Goal: Transaction & Acquisition: Purchase product/service

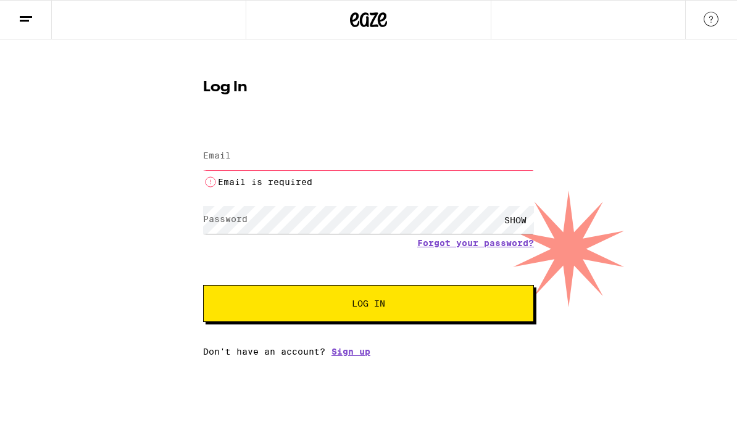
type input "gabe.kalal@gmail.com"
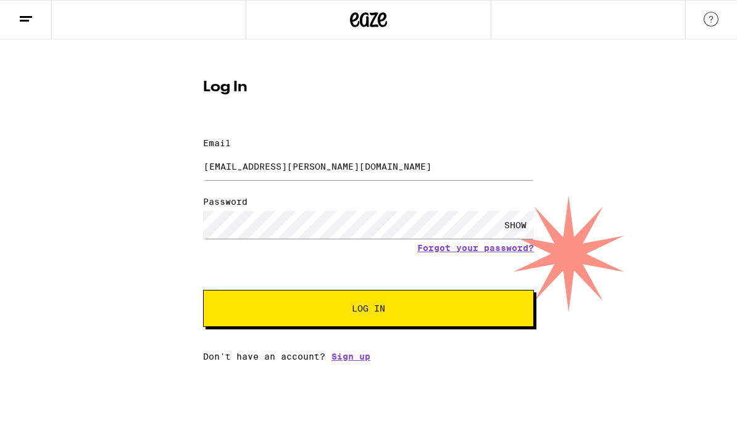
click at [374, 304] on span "Log In" at bounding box center [368, 308] width 33 height 9
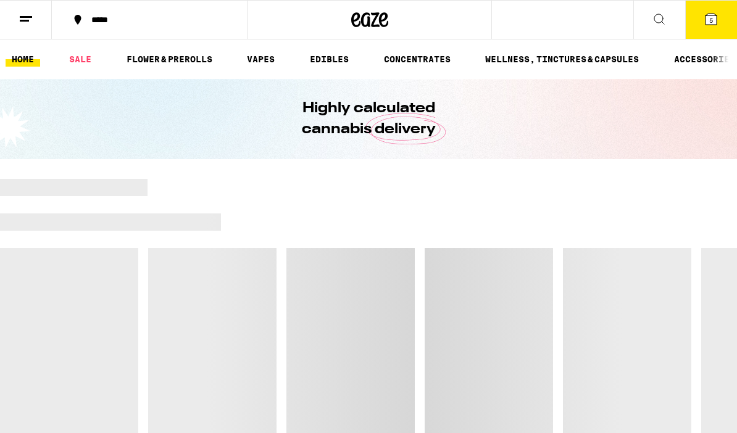
click at [715, 23] on icon at bounding box center [711, 19] width 11 height 11
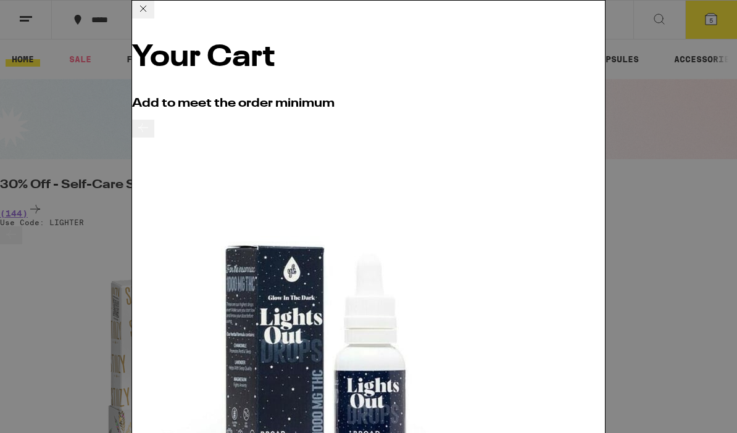
click at [151, 16] on icon at bounding box center [143, 8] width 15 height 15
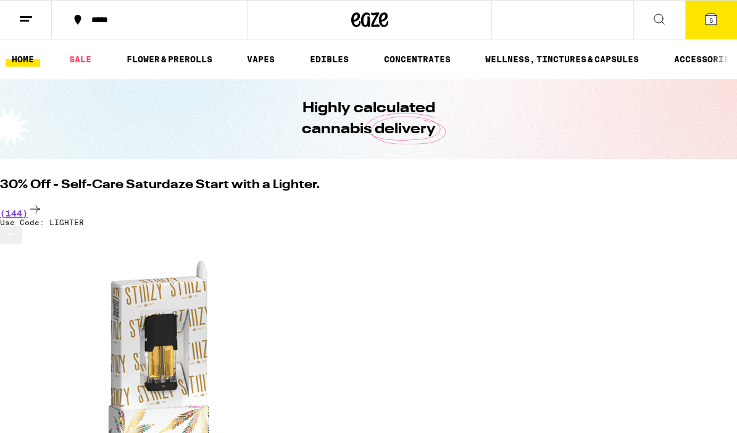
click at [710, 27] on button "5" at bounding box center [711, 20] width 52 height 38
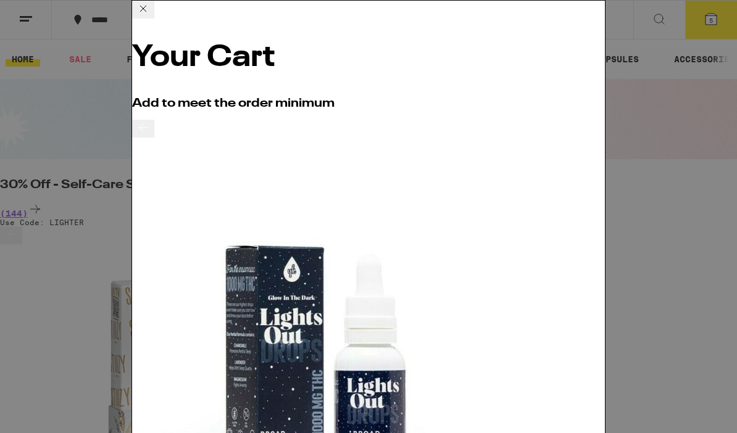
click at [586, 98] on h2 "Add to meet the order minimum" at bounding box center [368, 104] width 473 height 12
click at [151, 16] on icon at bounding box center [143, 8] width 15 height 15
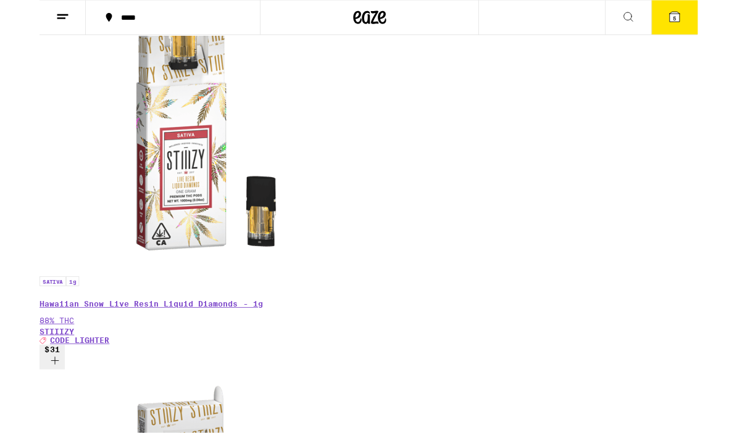
scroll to position [317, 0]
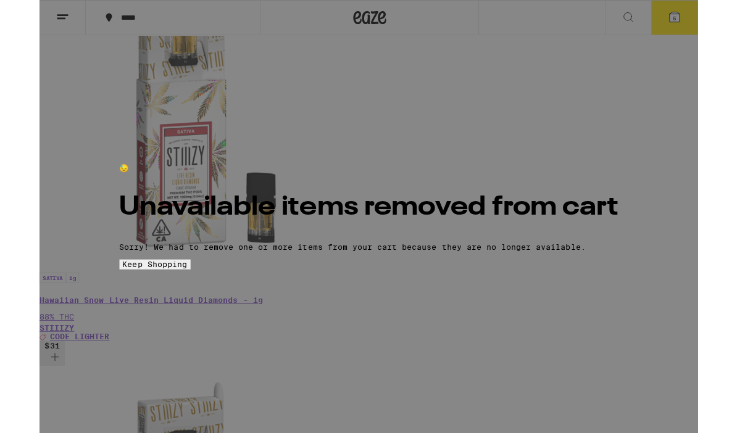
scroll to position [0, 0]
click at [169, 302] on button "Keep Shopping" at bounding box center [130, 296] width 80 height 11
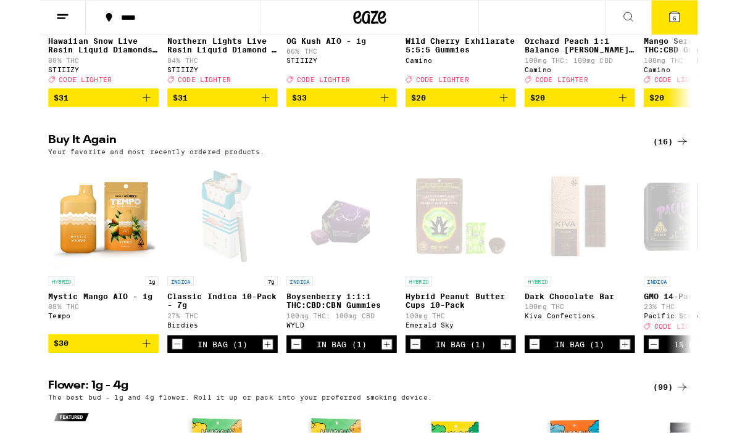
scroll to position [322, 0]
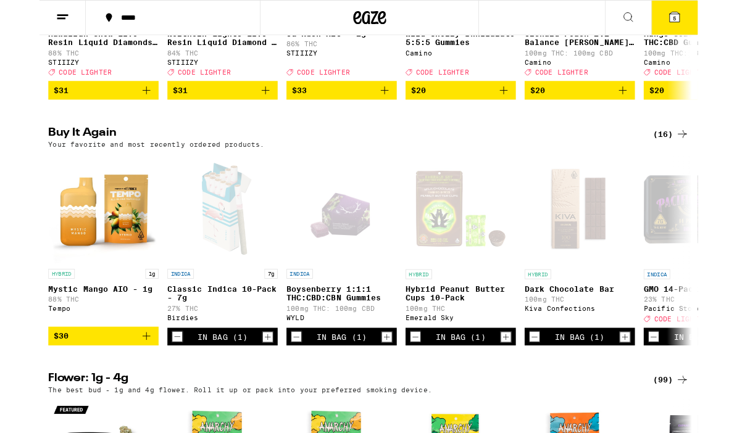
click at [123, 384] on icon "Add to bag" at bounding box center [119, 376] width 15 height 15
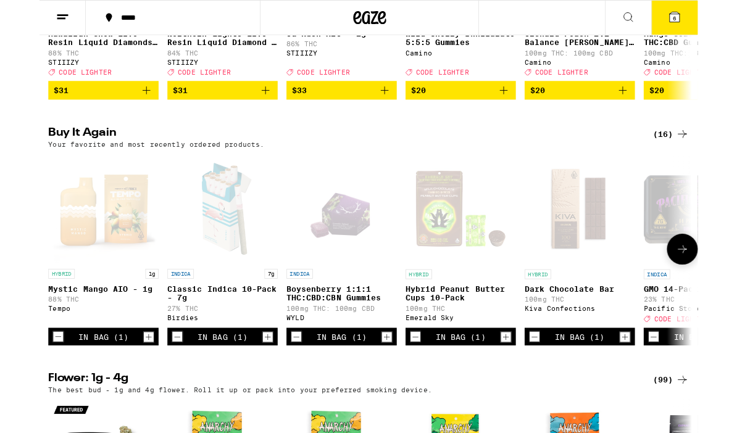
scroll to position [0, 0]
click at [715, 16] on icon at bounding box center [711, 19] width 11 height 11
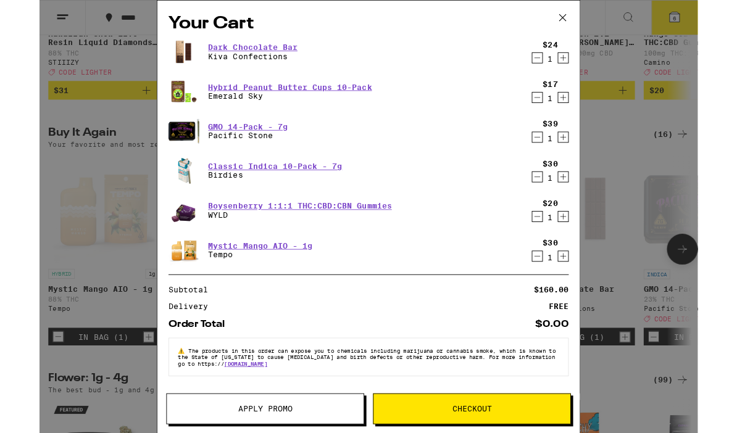
scroll to position [375, 0]
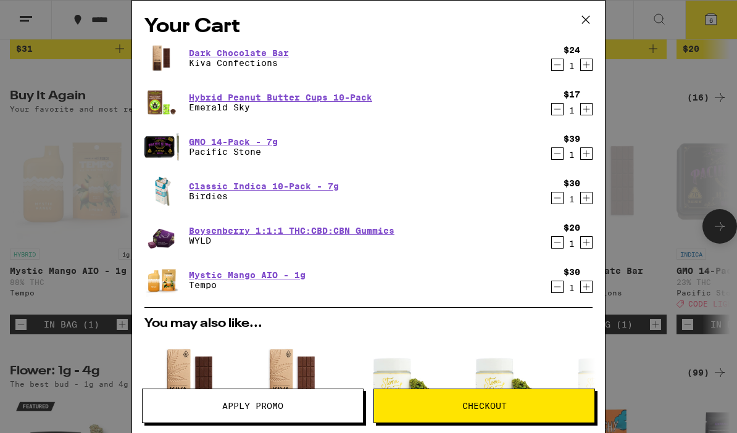
click at [559, 113] on icon "Decrement" at bounding box center [557, 109] width 11 height 15
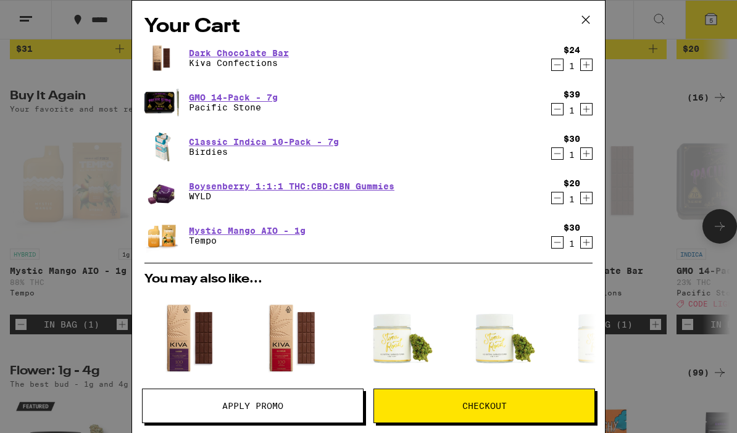
click at [562, 69] on icon "Decrement" at bounding box center [557, 64] width 11 height 15
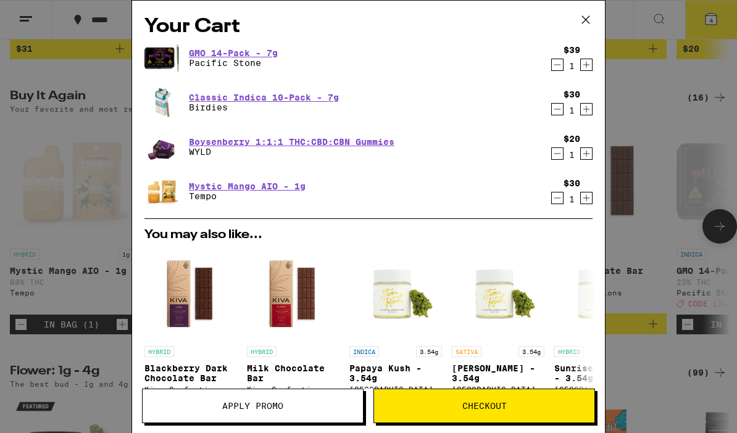
click at [553, 68] on icon "Decrement" at bounding box center [557, 64] width 11 height 15
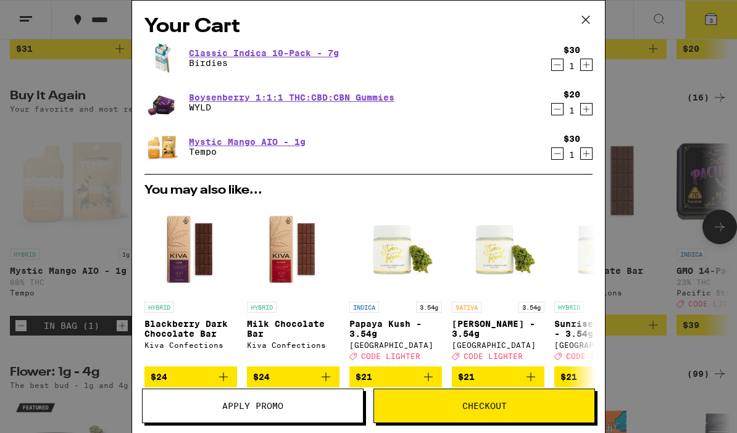
click at [554, 110] on icon "Decrement" at bounding box center [557, 109] width 11 height 15
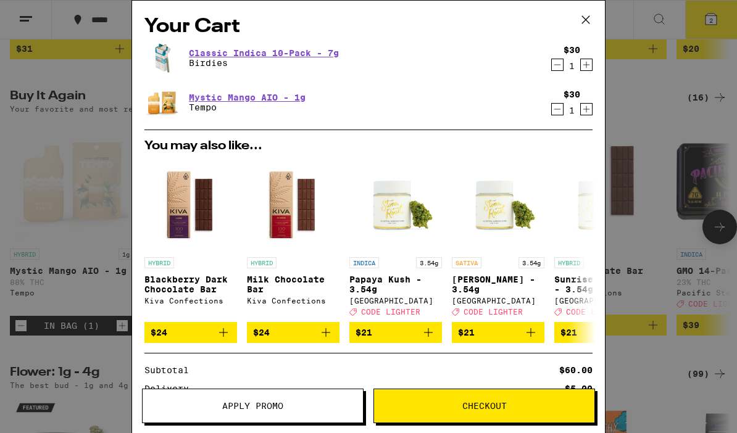
click at [644, 100] on div "Your Cart Classic Indica 10-Pack - 7g Birdies $30 1 Mystic Mango AIO - 1g Tempo…" at bounding box center [368, 216] width 737 height 433
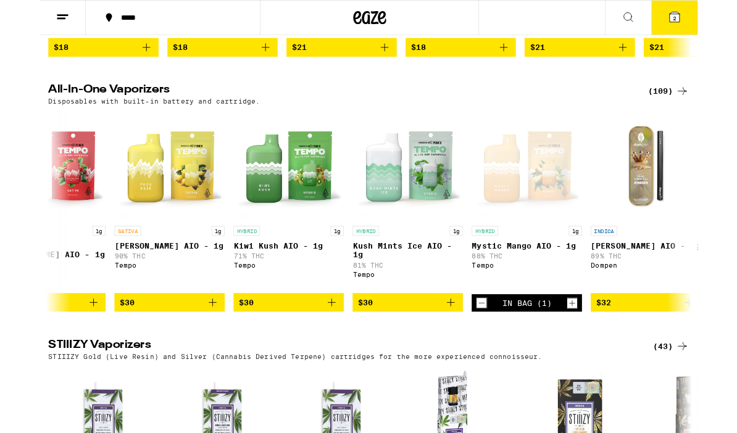
scroll to position [0, 5660]
click at [465, 346] on icon "Add to bag" at bounding box center [460, 339] width 15 height 15
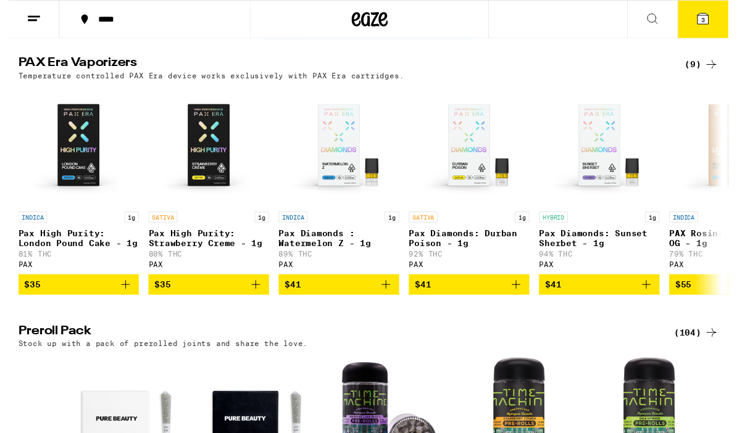
scroll to position [2217, 0]
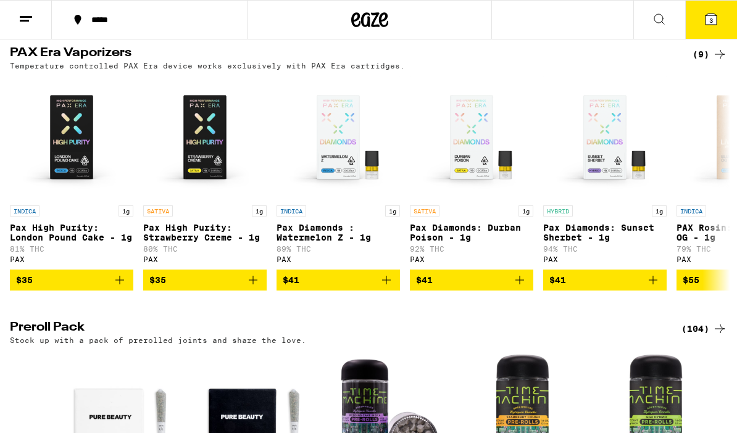
click at [719, 29] on button "3" at bounding box center [711, 20] width 52 height 38
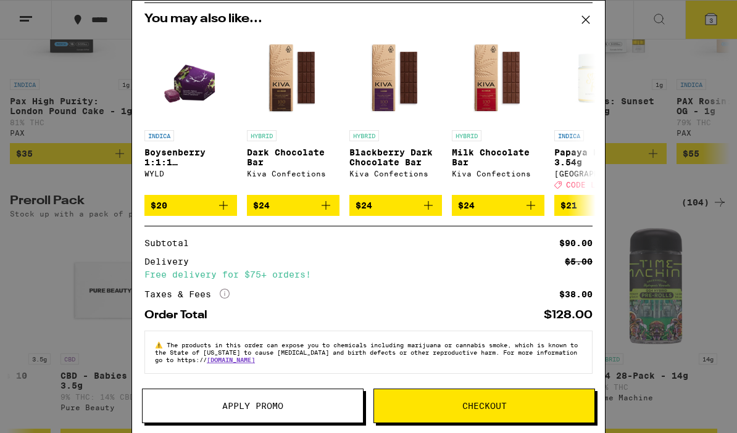
scroll to position [186, 0]
click at [471, 405] on span "Checkout" at bounding box center [484, 406] width 44 height 9
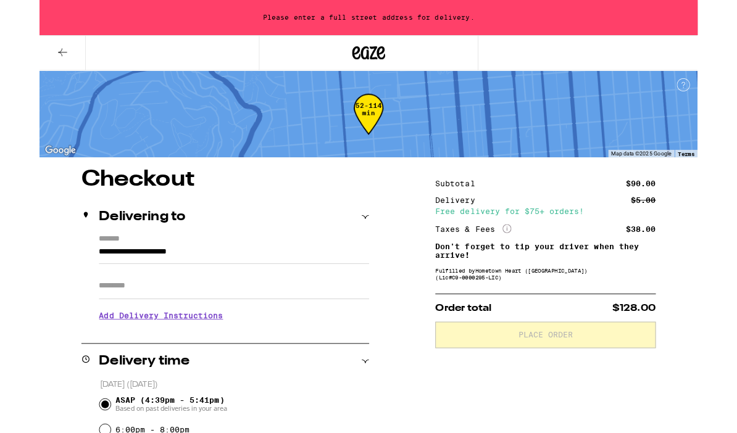
click at [265, 273] on label "*******" at bounding box center [218, 269] width 303 height 12
click at [265, 275] on input "**********" at bounding box center [218, 285] width 303 height 21
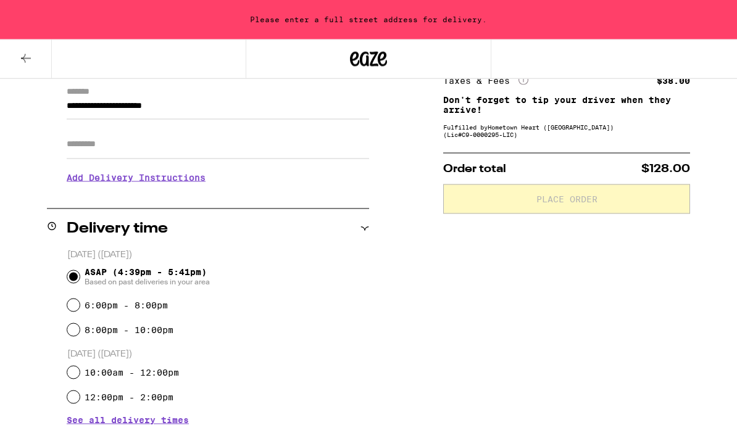
click at [213, 99] on input "**********" at bounding box center [218, 109] width 303 height 21
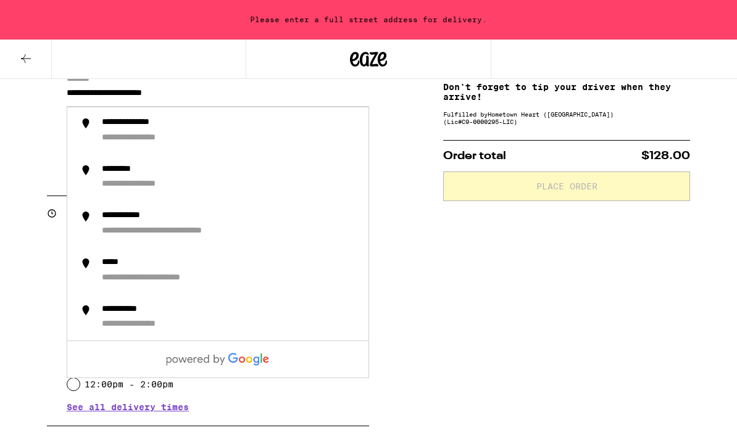
scroll to position [188, 0]
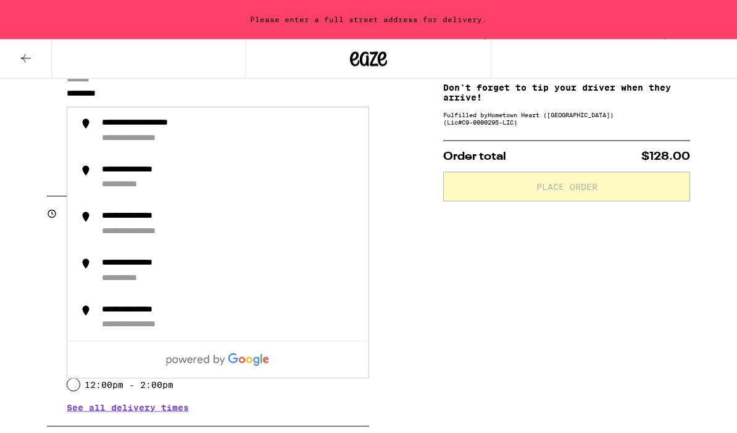
click at [198, 137] on div "**********" at bounding box center [230, 131] width 257 height 27
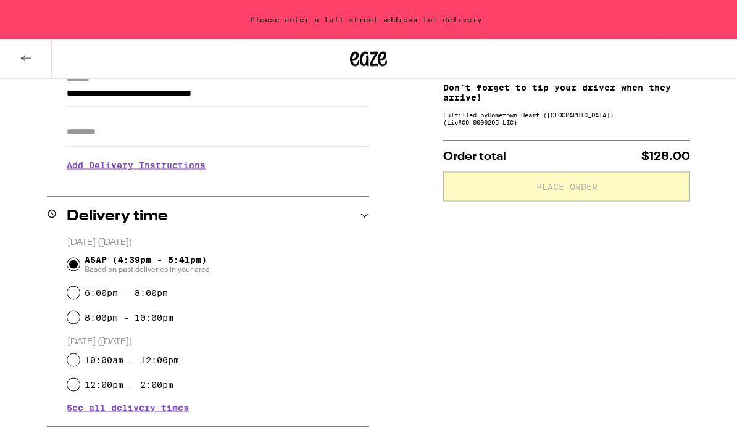
type input "**********"
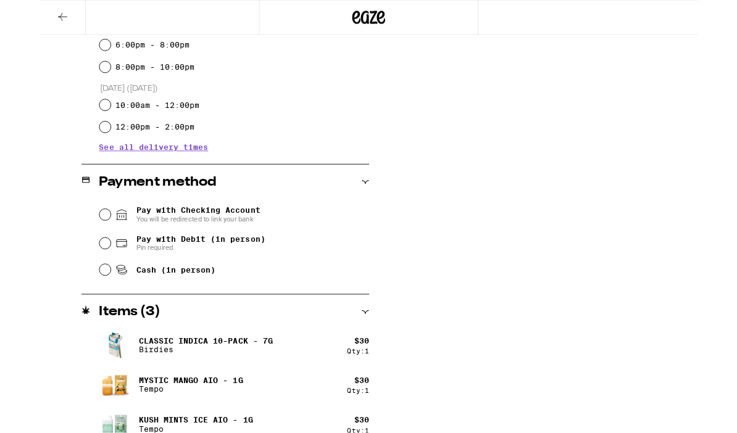
scroll to position [392, 0]
click at [73, 274] on input "Pay with Debit (in person) Pin required" at bounding box center [73, 272] width 12 height 12
radio input "true"
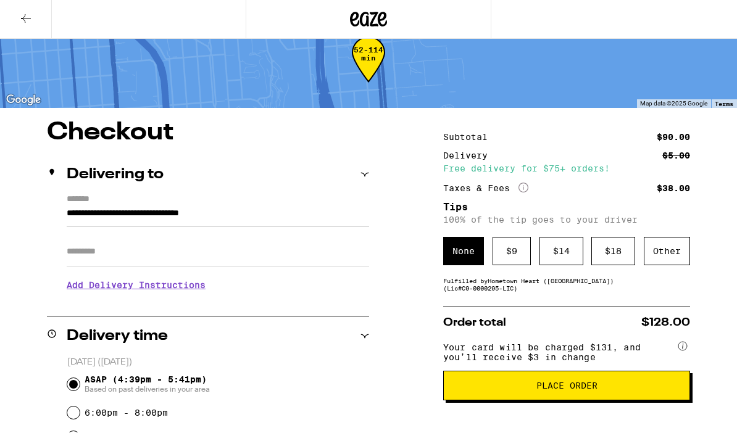
scroll to position [104, 0]
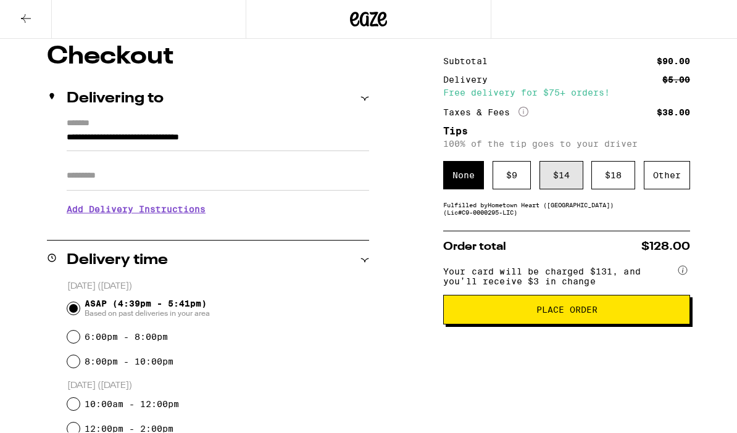
click at [572, 174] on div "$ 14" at bounding box center [562, 176] width 44 height 28
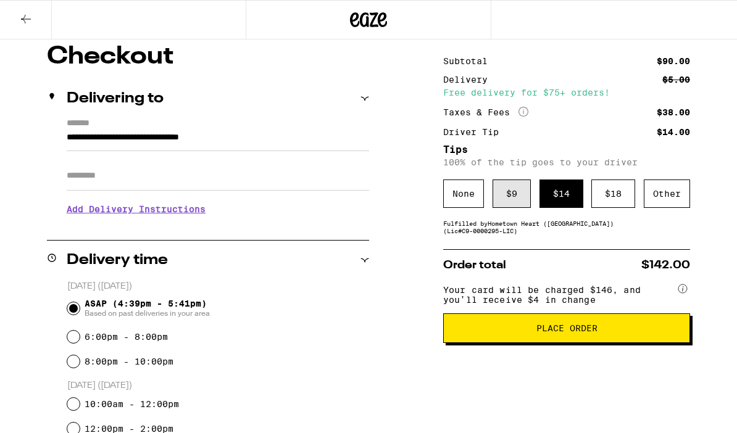
click at [516, 201] on div "$ 9" at bounding box center [512, 194] width 38 height 28
click at [575, 333] on span "Place Order" at bounding box center [567, 328] width 61 height 9
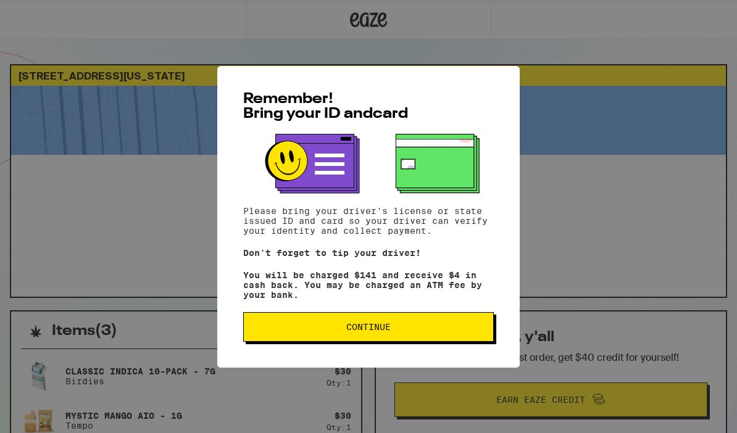
click at [409, 332] on span "Continue" at bounding box center [369, 327] width 230 height 9
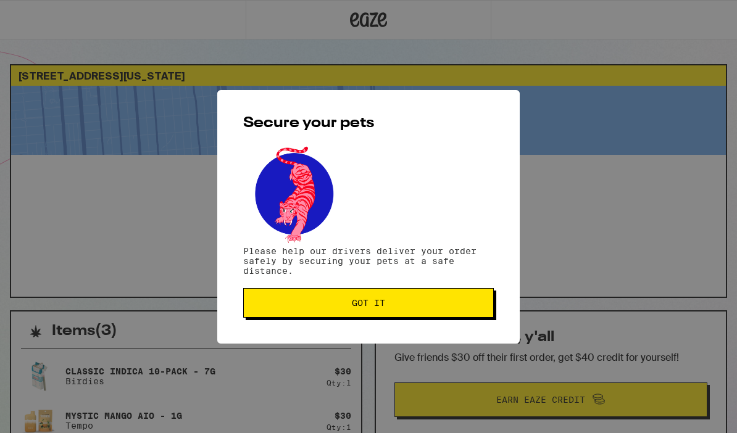
click at [424, 311] on button "Got it" at bounding box center [368, 303] width 251 height 30
